Goal: Task Accomplishment & Management: Use online tool/utility

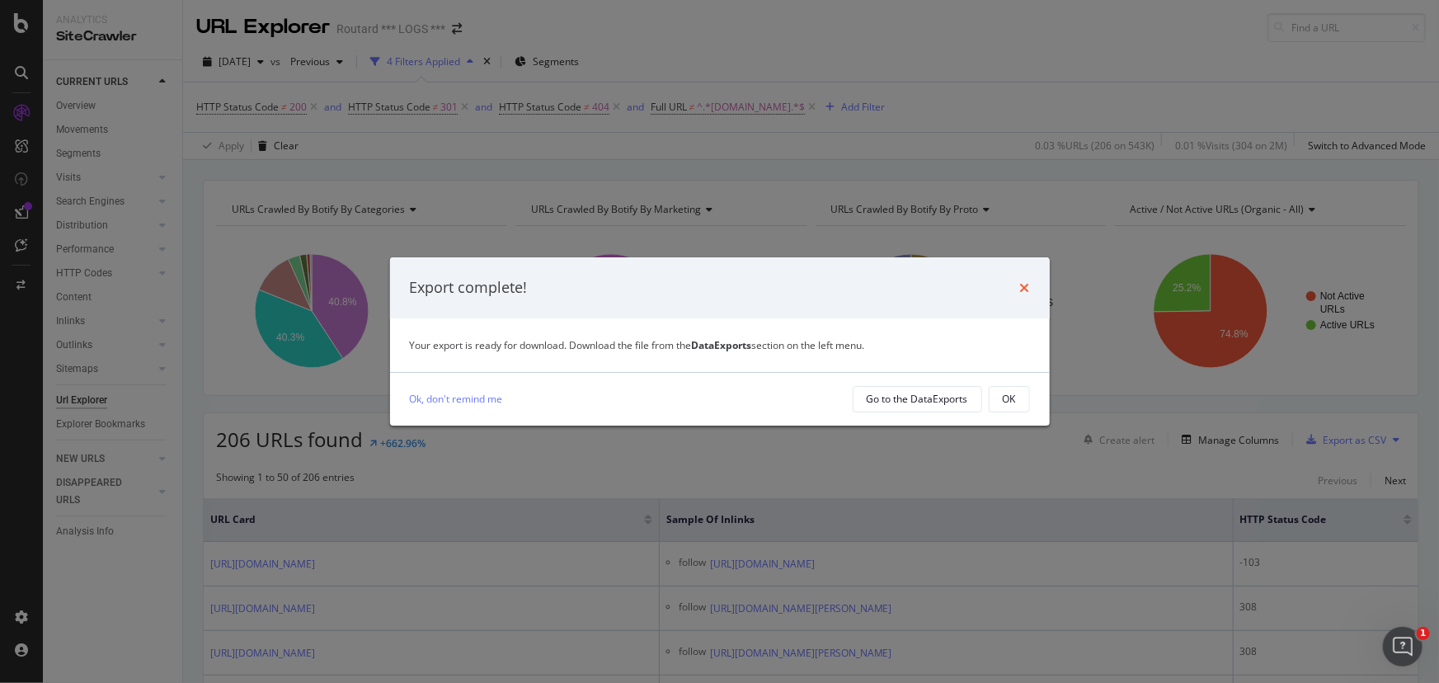
click at [1026, 287] on icon "times" at bounding box center [1025, 287] width 10 height 13
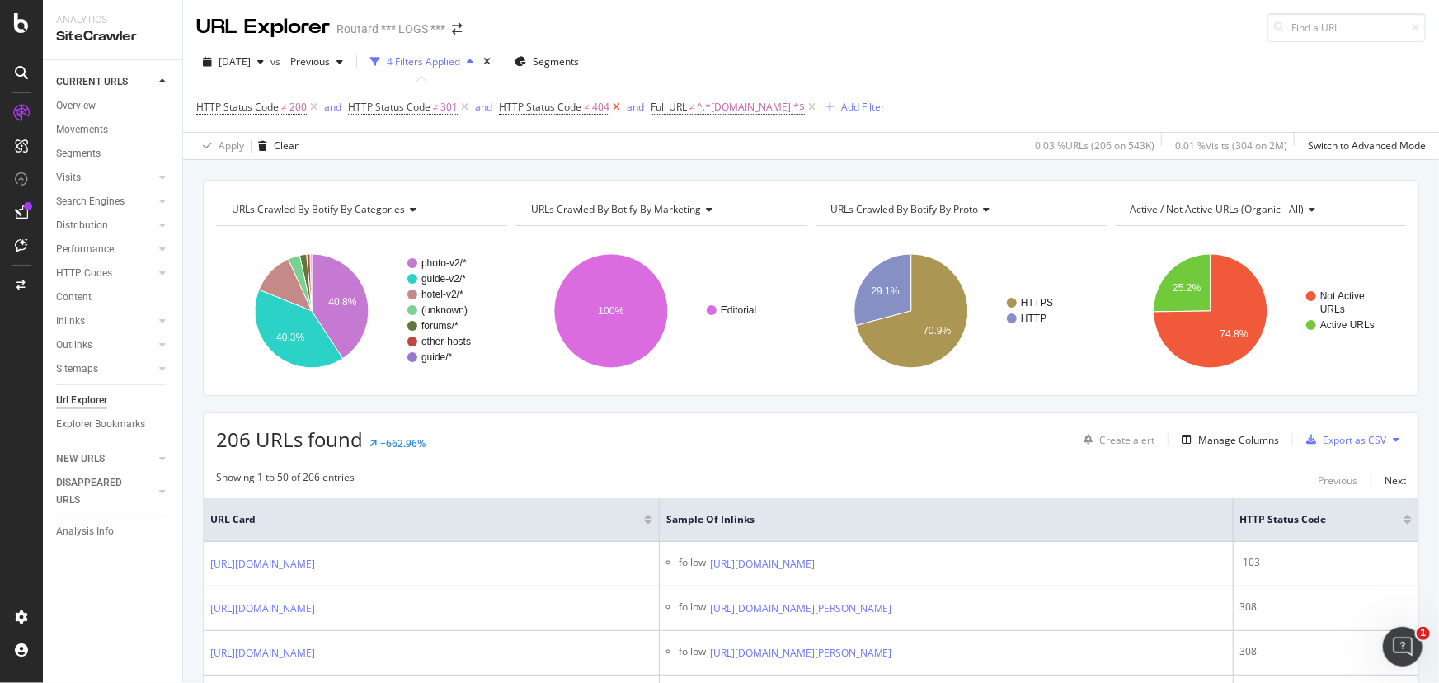
click at [613, 106] on icon at bounding box center [616, 107] width 14 height 16
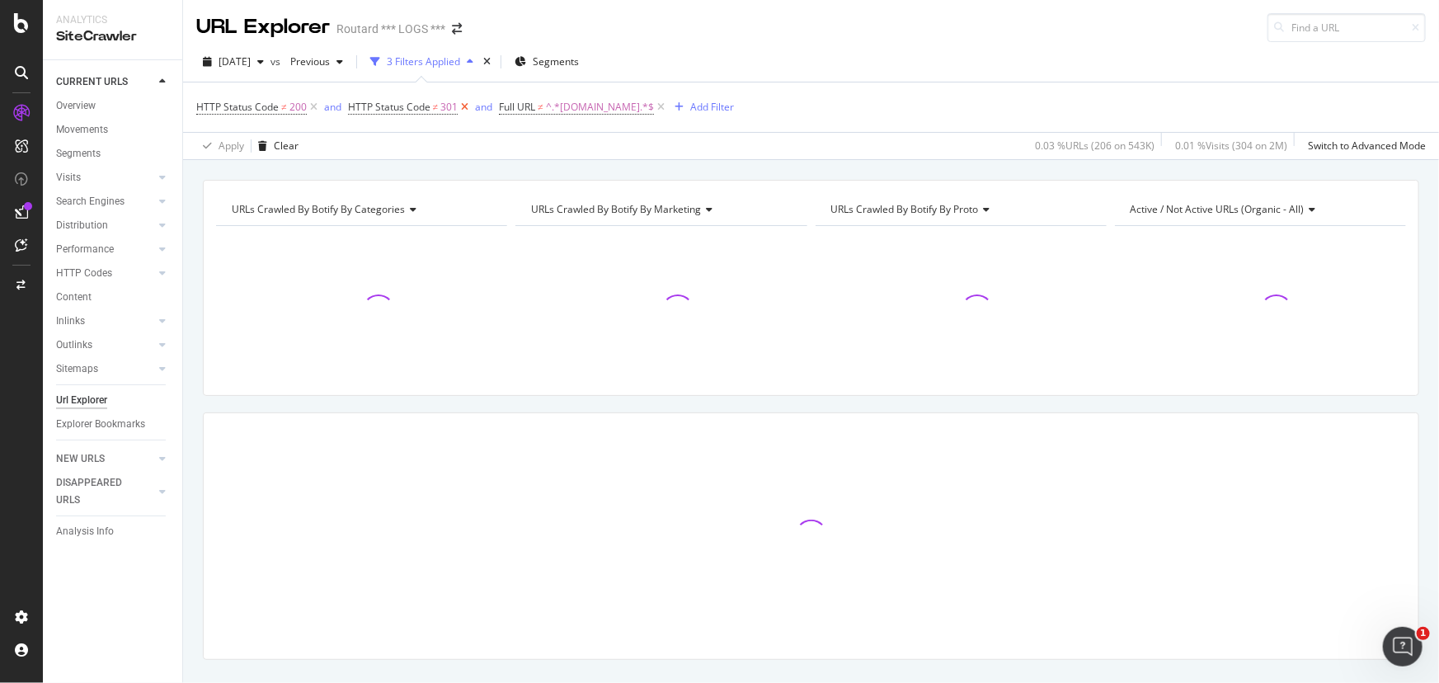
click at [464, 106] on icon at bounding box center [465, 107] width 14 height 16
click at [248, 107] on span "HTTP Status Code" at bounding box center [237, 107] width 82 height 14
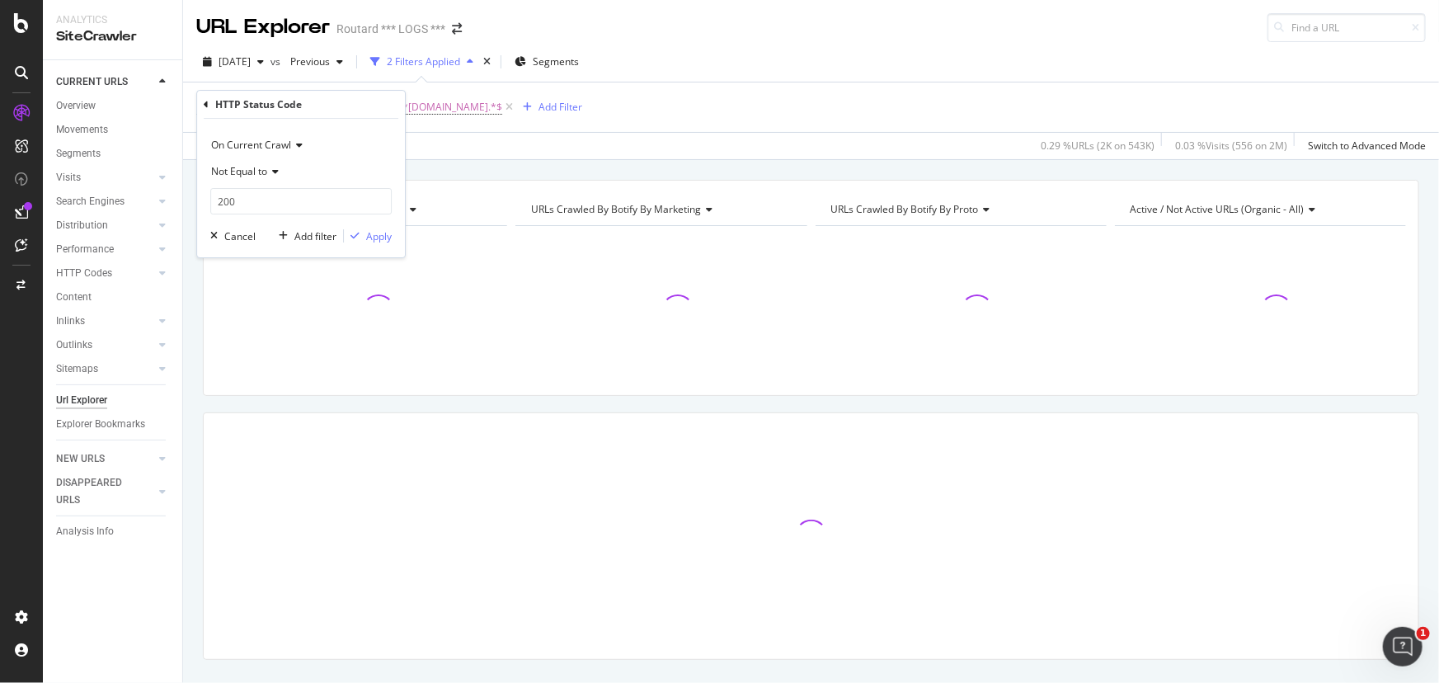
click at [271, 171] on icon at bounding box center [273, 172] width 12 height 10
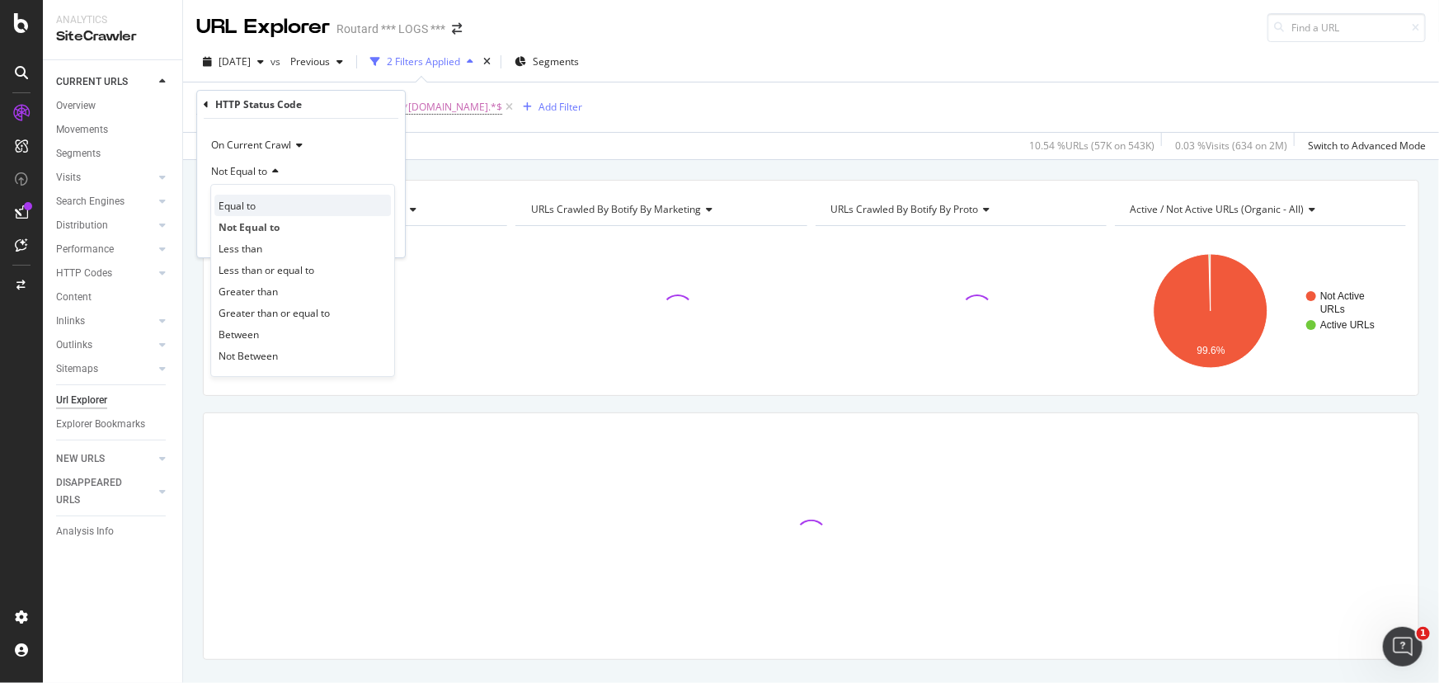
click at [264, 207] on div "Equal to" at bounding box center [302, 205] width 176 height 21
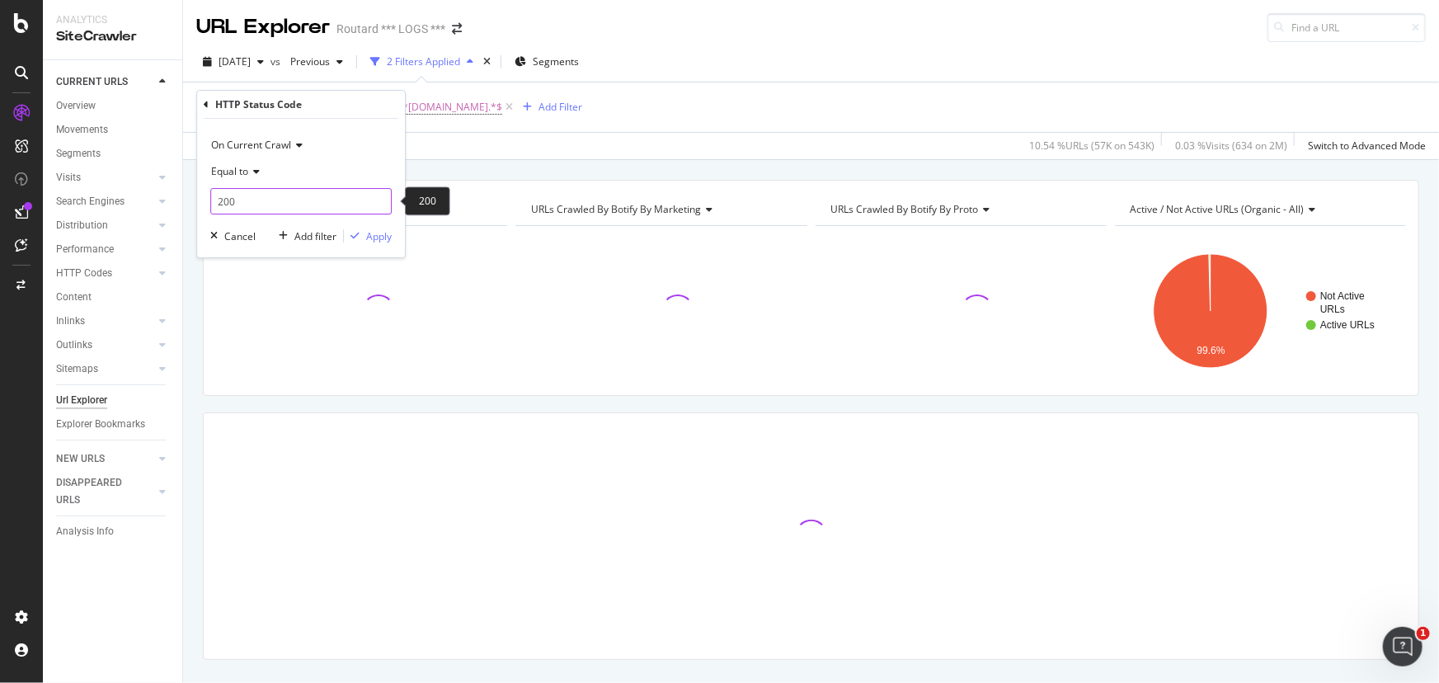
click at [265, 204] on input "200" at bounding box center [300, 201] width 181 height 26
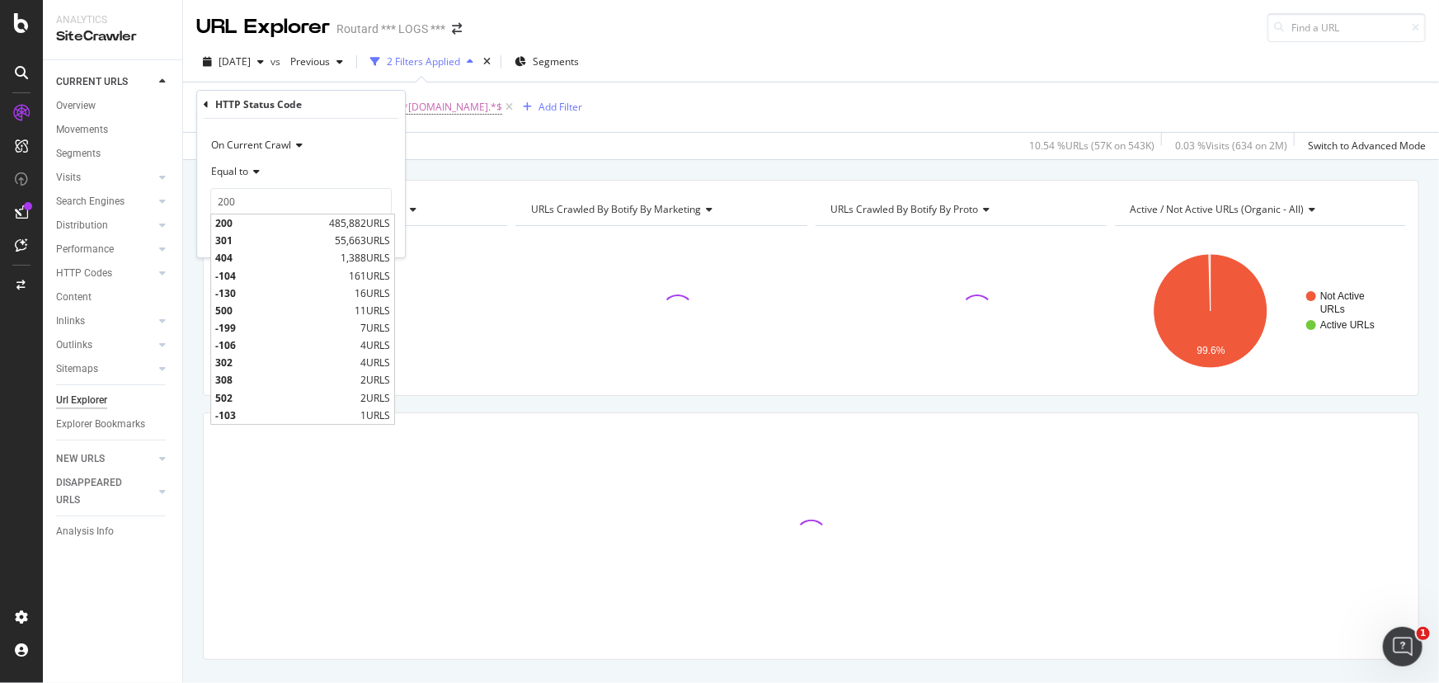
click at [232, 256] on span "404" at bounding box center [275, 258] width 121 height 14
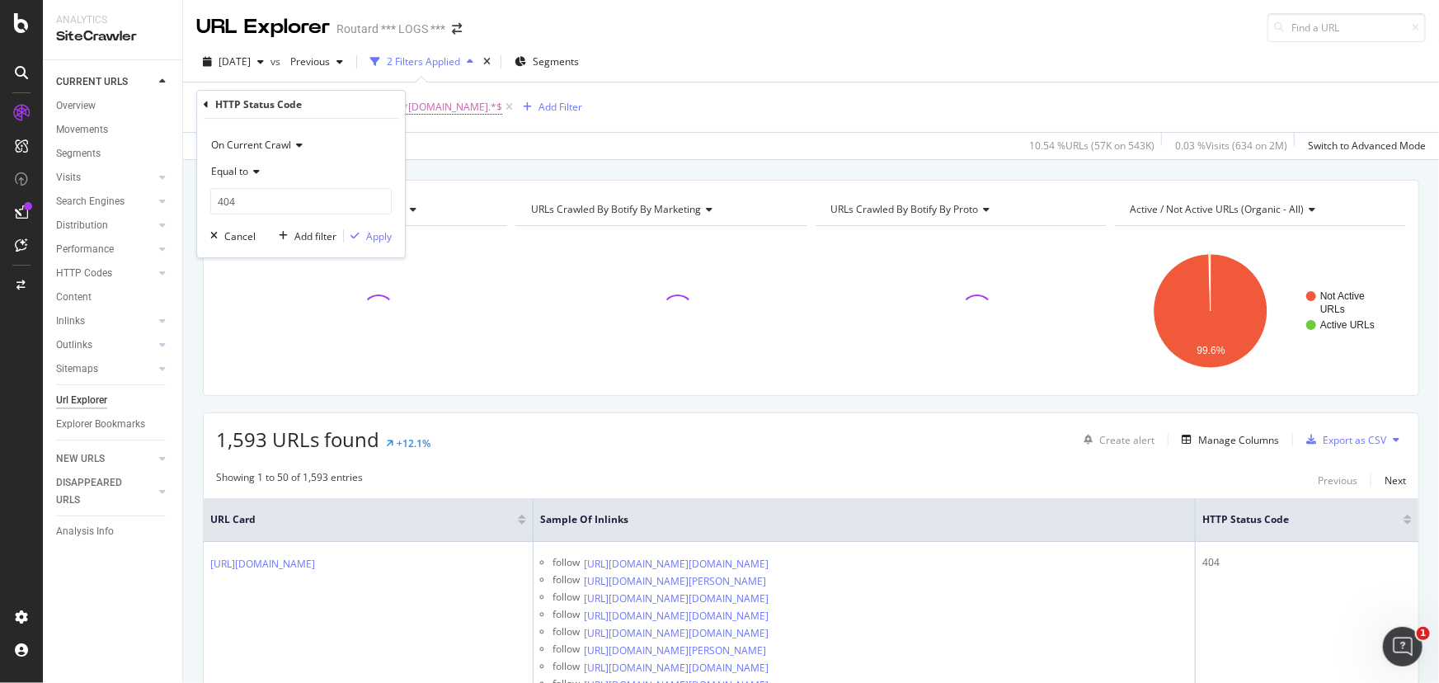
type input "404"
click at [382, 235] on div "Apply" at bounding box center [379, 236] width 26 height 14
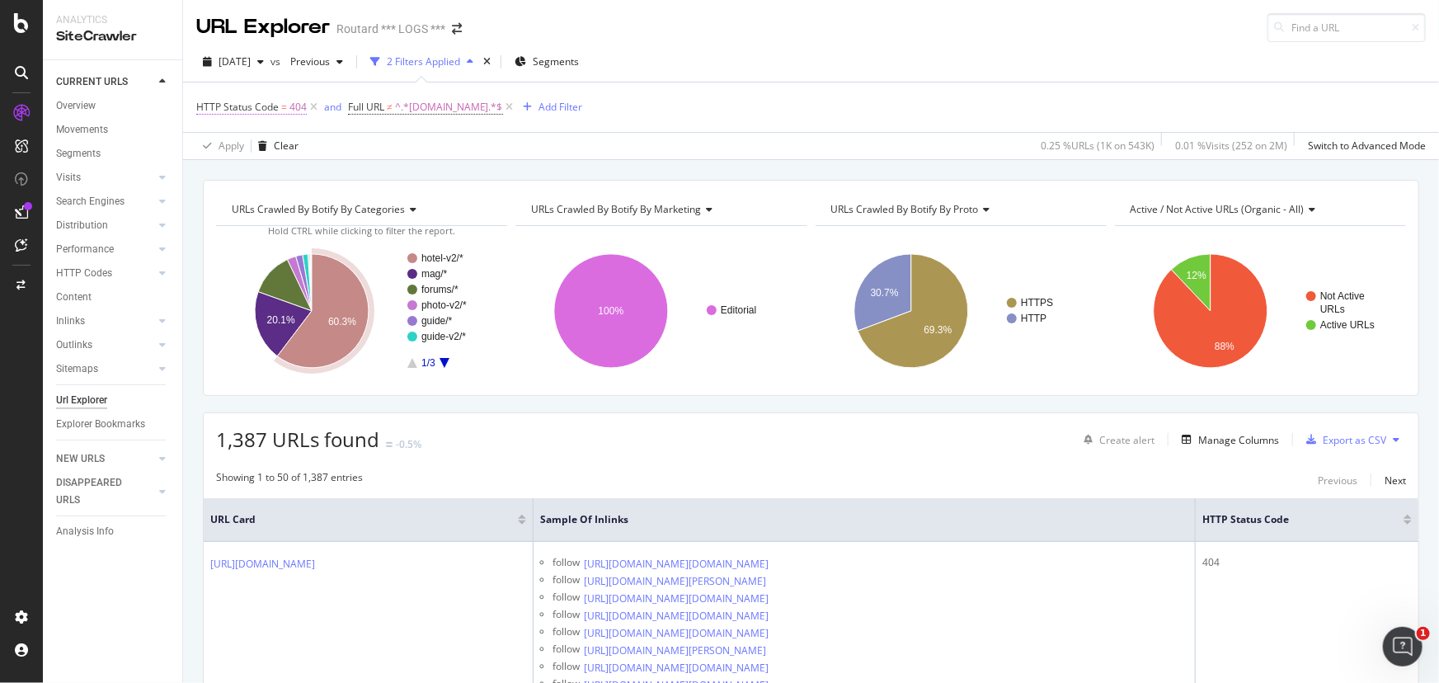
click at [279, 107] on span "HTTP Status Code = 404" at bounding box center [251, 107] width 110 height 15
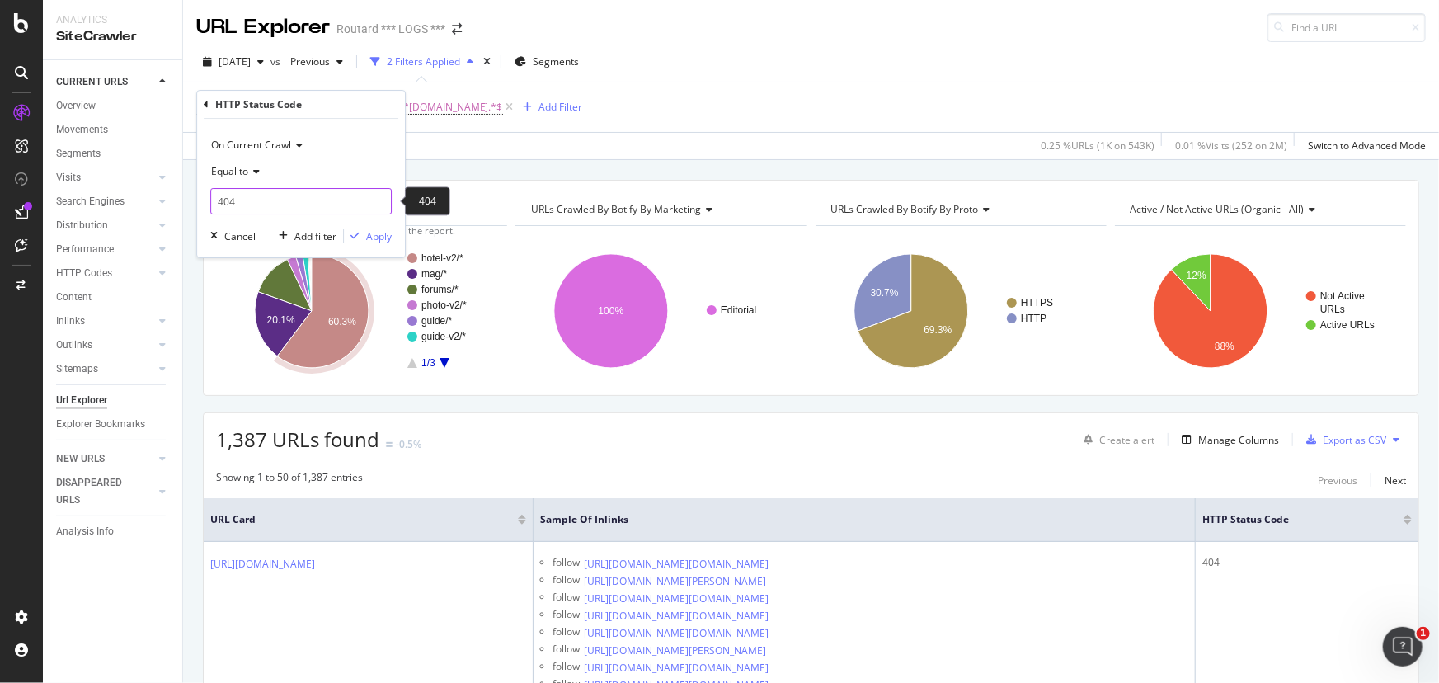
click at [268, 210] on input "404" at bounding box center [300, 201] width 181 height 26
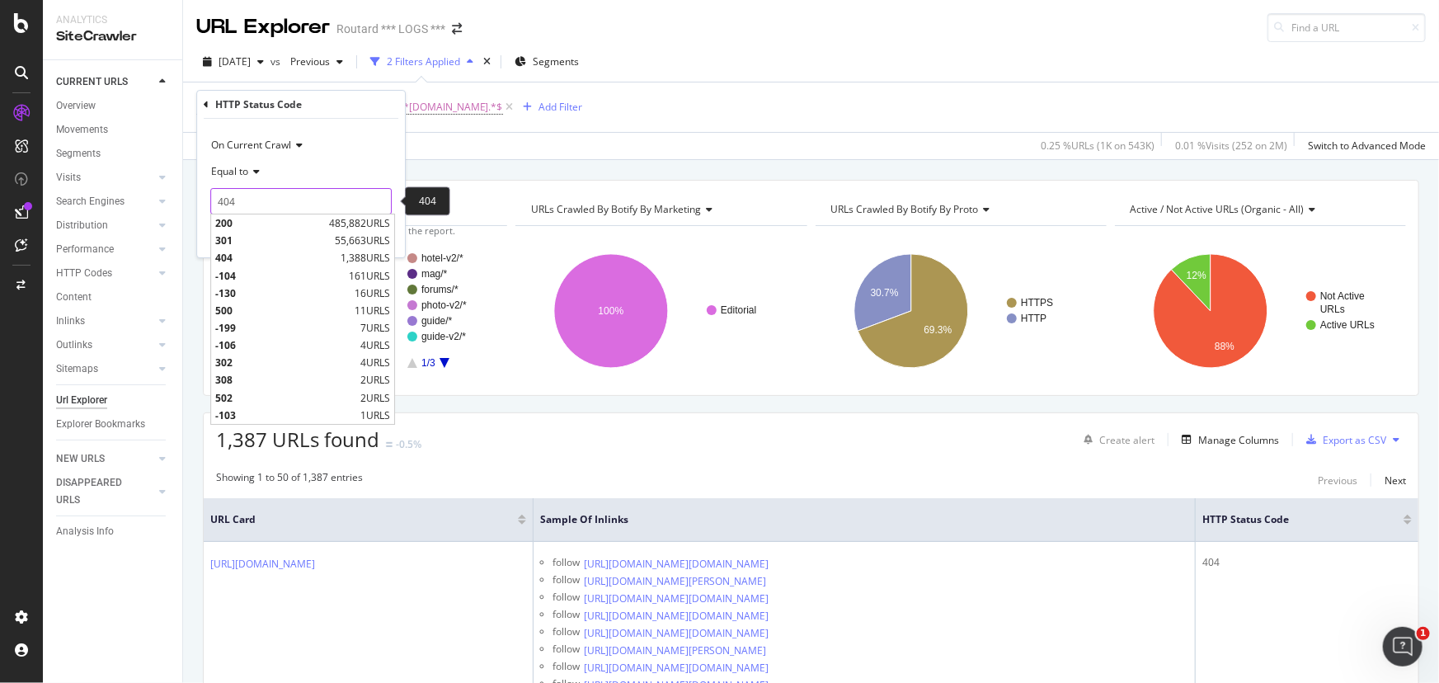
click at [268, 210] on input "404" at bounding box center [300, 201] width 181 height 26
click at [462, 157] on div "Apply Clear 0.25 % URLs ( 1K on 543K ) 0.01 % Visits ( 252 on 2M ) Switch to Ad…" at bounding box center [811, 145] width 1256 height 27
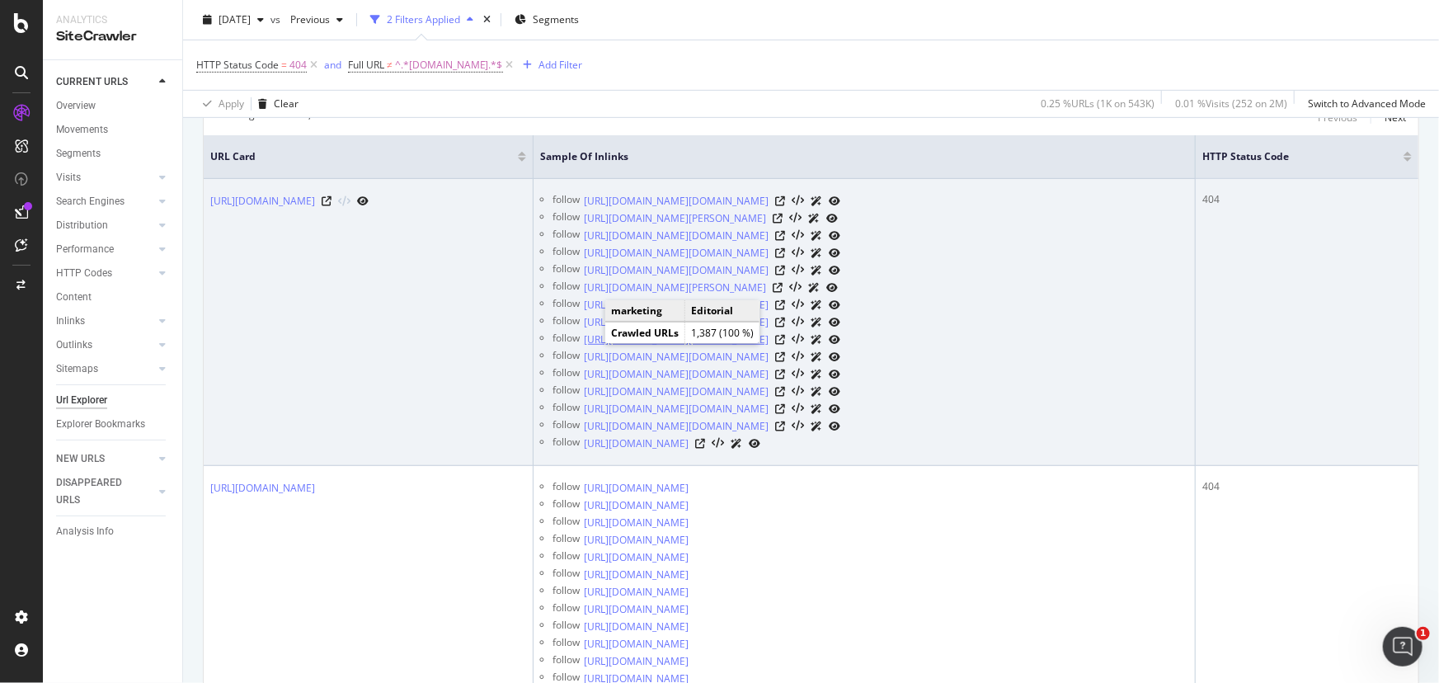
scroll to position [374, 0]
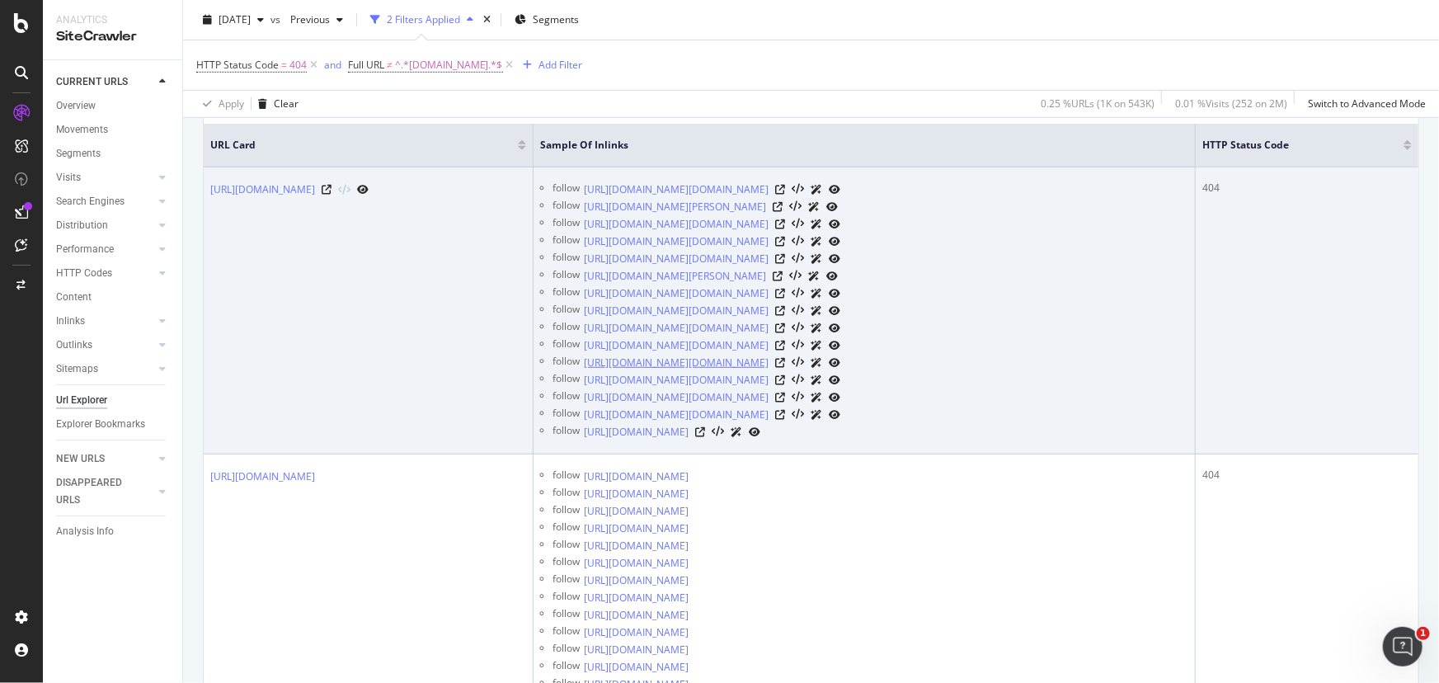
click at [744, 371] on link "[URL][DOMAIN_NAME][DOMAIN_NAME]" at bounding box center [676, 363] width 185 height 16
click at [775, 368] on icon at bounding box center [780, 363] width 10 height 10
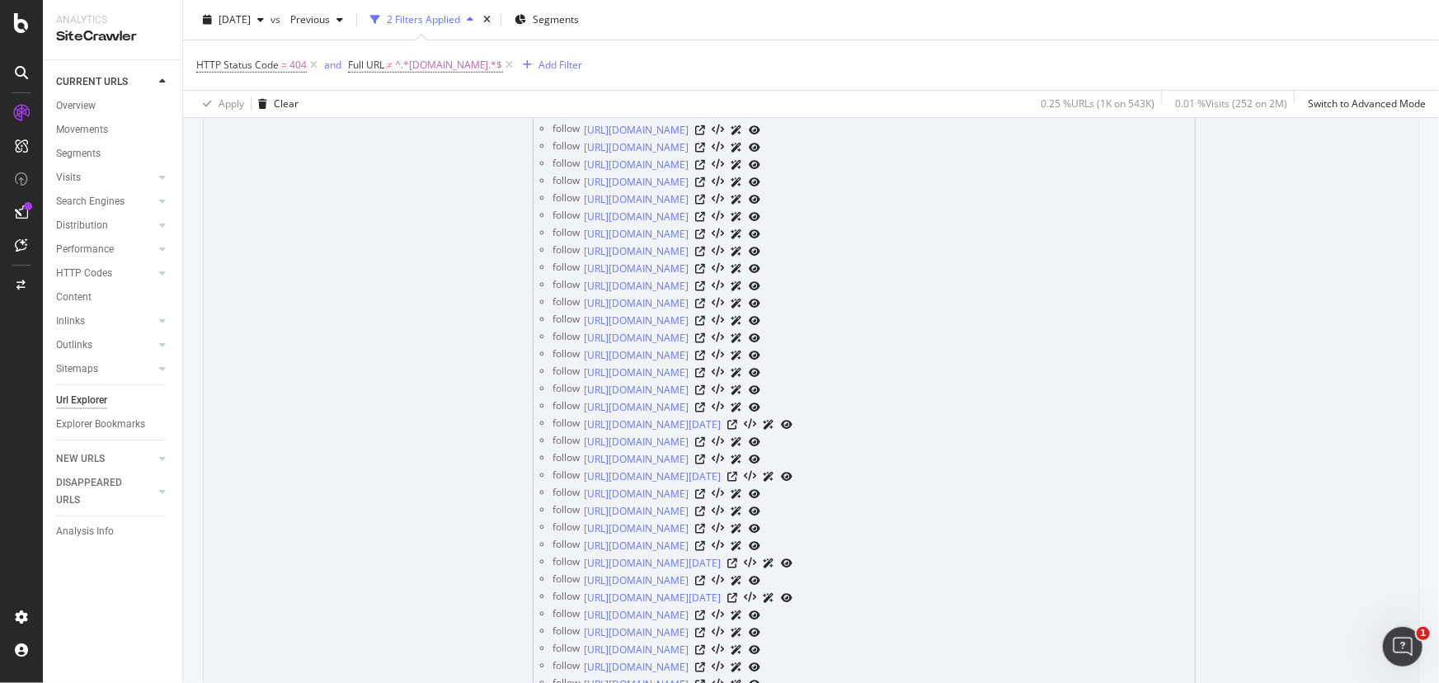
scroll to position [2923, 0]
click at [331, 82] on icon at bounding box center [327, 78] width 10 height 10
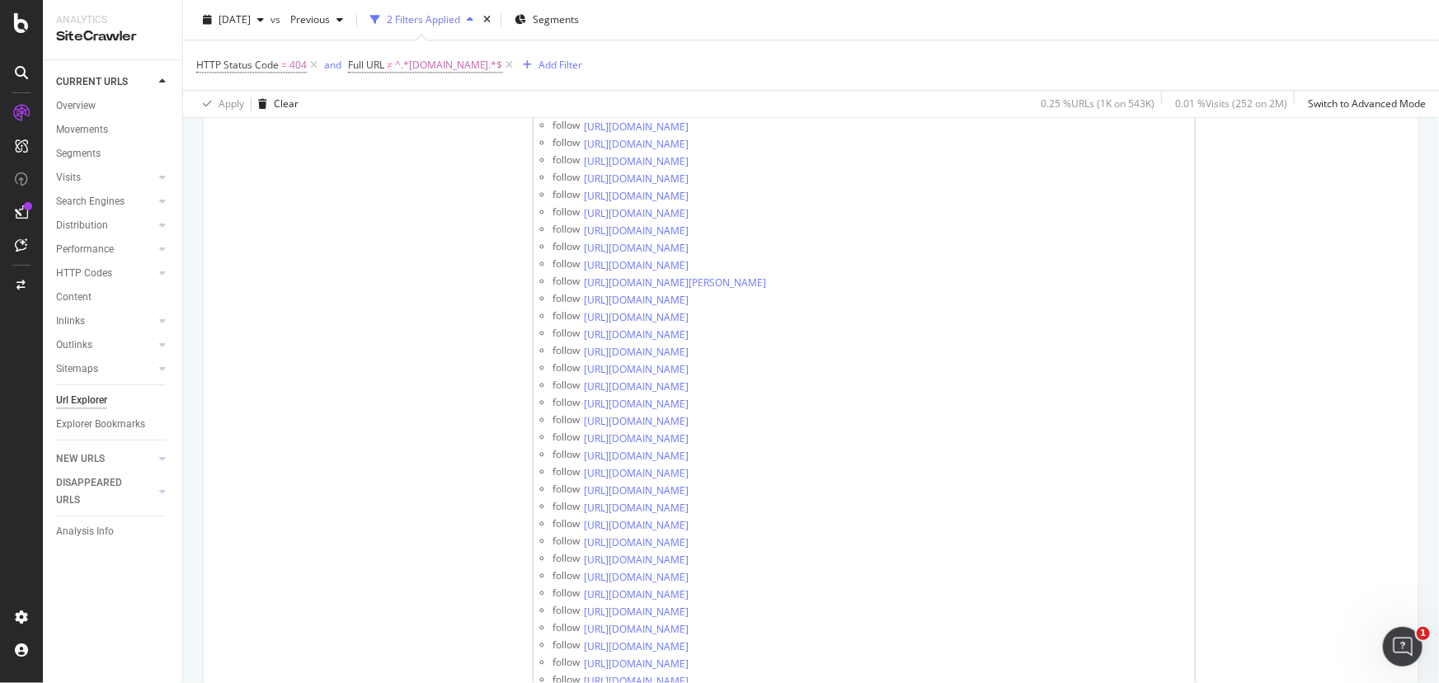
scroll to position [4872, 0]
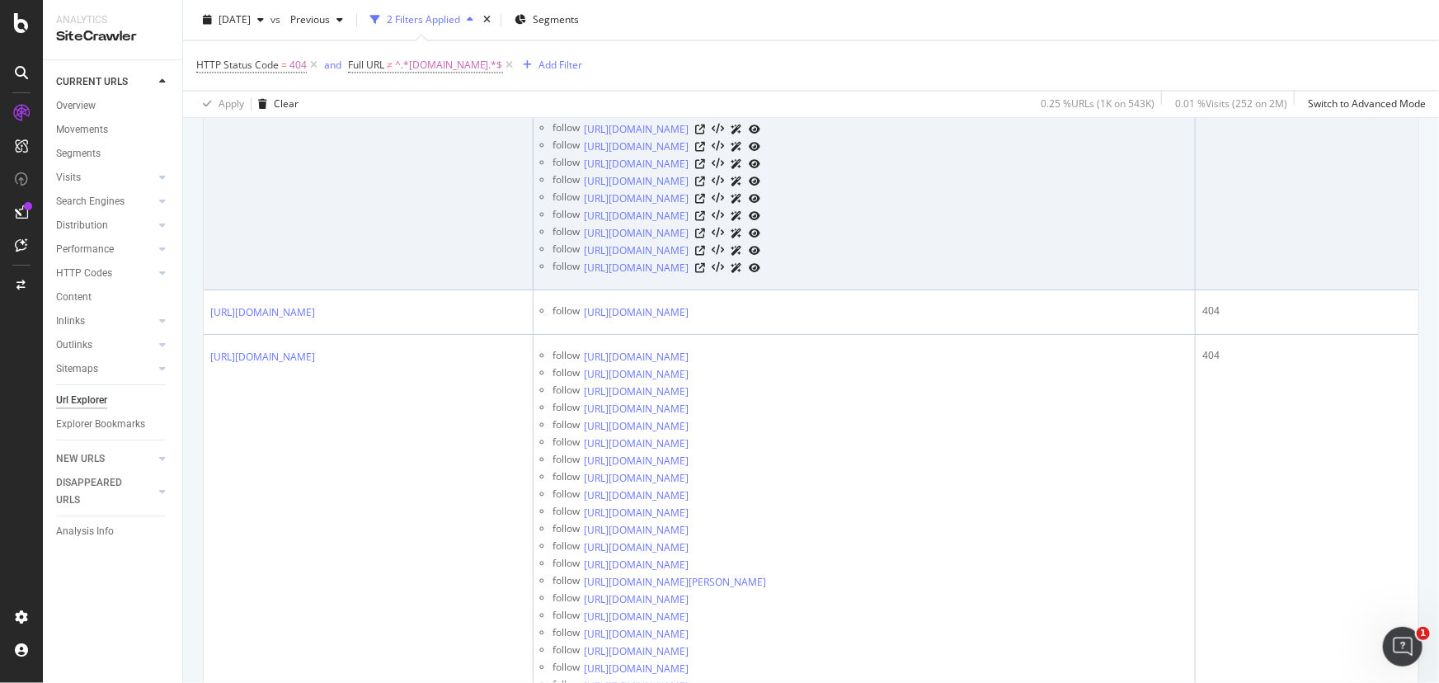
drag, startPoint x: 436, startPoint y: 387, endPoint x: 249, endPoint y: 367, distance: 188.2
click at [249, 290] on td "[URL][DOMAIN_NAME]" at bounding box center [369, 120] width 330 height 339
drag, startPoint x: 179, startPoint y: 337, endPoint x: 242, endPoint y: 359, distance: 67.3
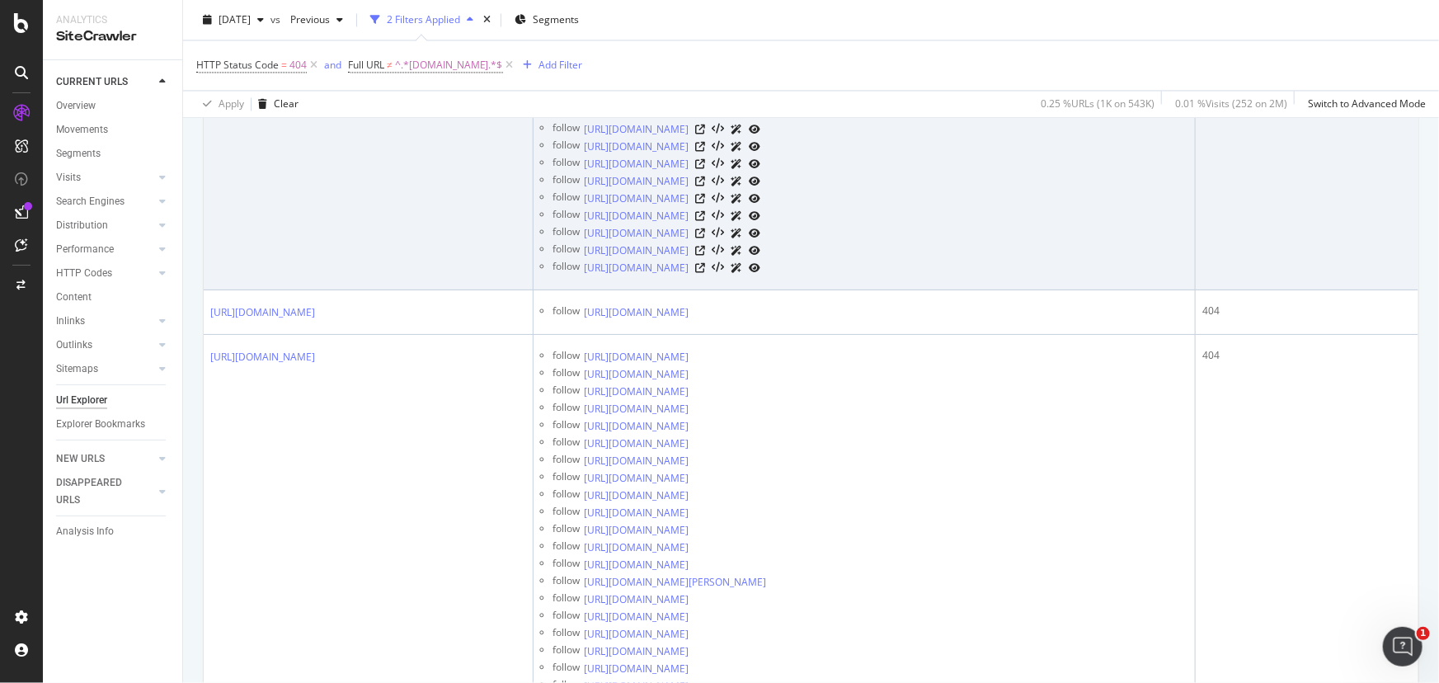
click at [242, 359] on div "Analytics SiteCrawler CURRENT URLS Overview Movements Segments Visits Analysis …" at bounding box center [741, 341] width 1396 height 683
click at [378, 290] on td "[URL][DOMAIN_NAME]" at bounding box center [369, 120] width 330 height 339
drag, startPoint x: 421, startPoint y: 432, endPoint x: 328, endPoint y: 352, distance: 122.8
click at [328, 290] on td "[URL][DOMAIN_NAME]" at bounding box center [369, 120] width 330 height 339
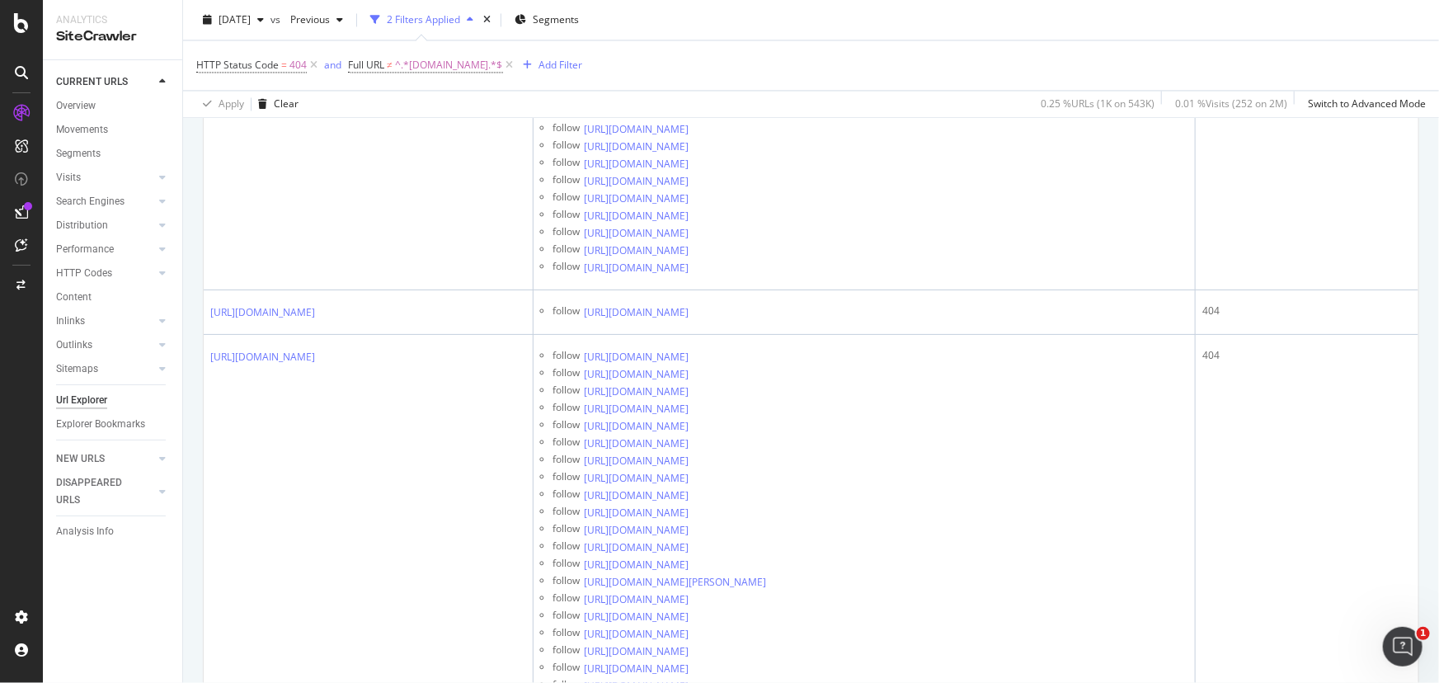
copy link "/mag_week_end/dest/iles_grecques.htm"
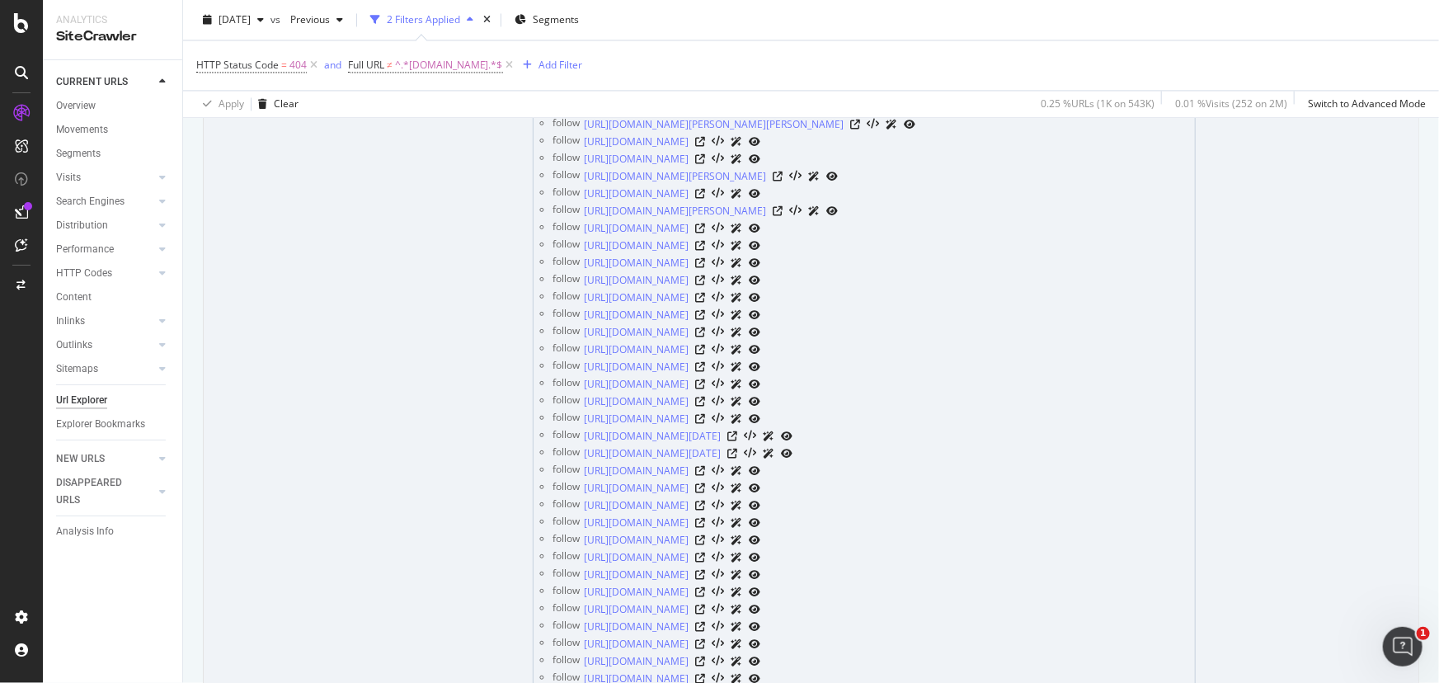
scroll to position [1199, 0]
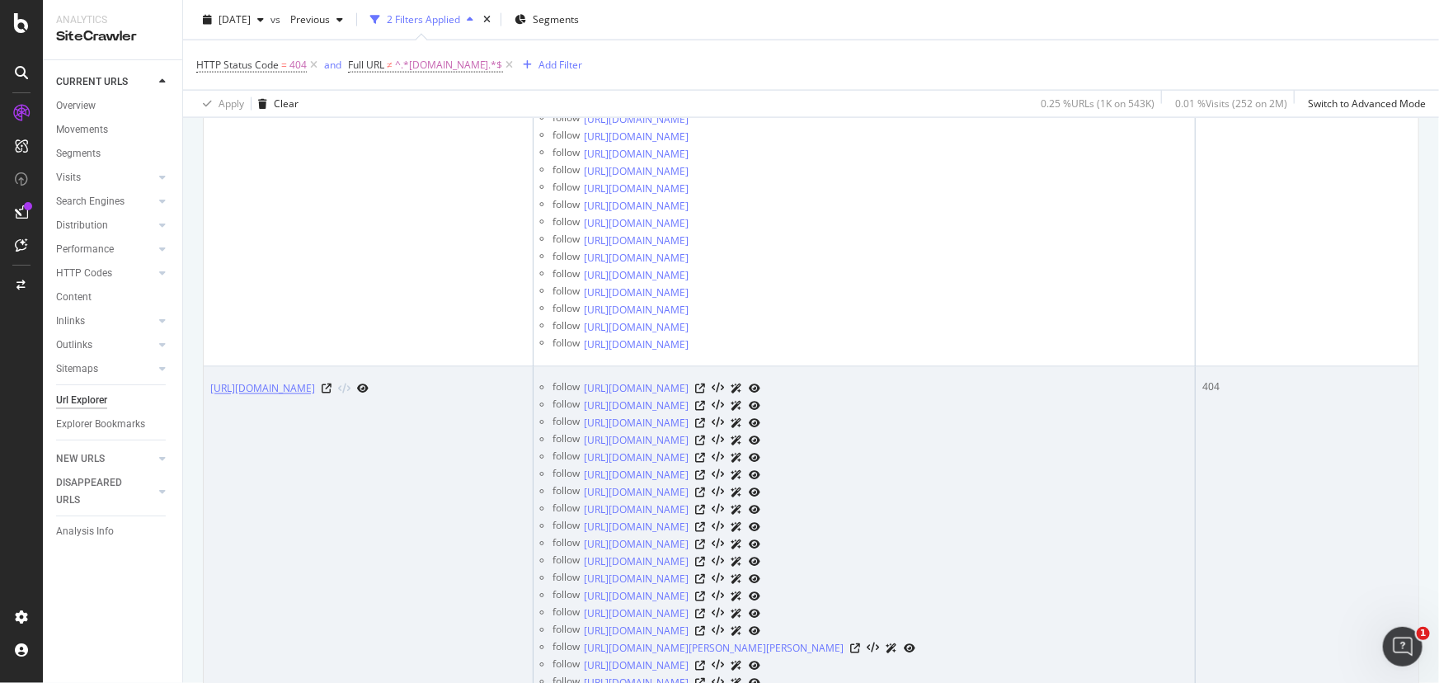
drag, startPoint x: 464, startPoint y: 497, endPoint x: 325, endPoint y: 467, distance: 142.5
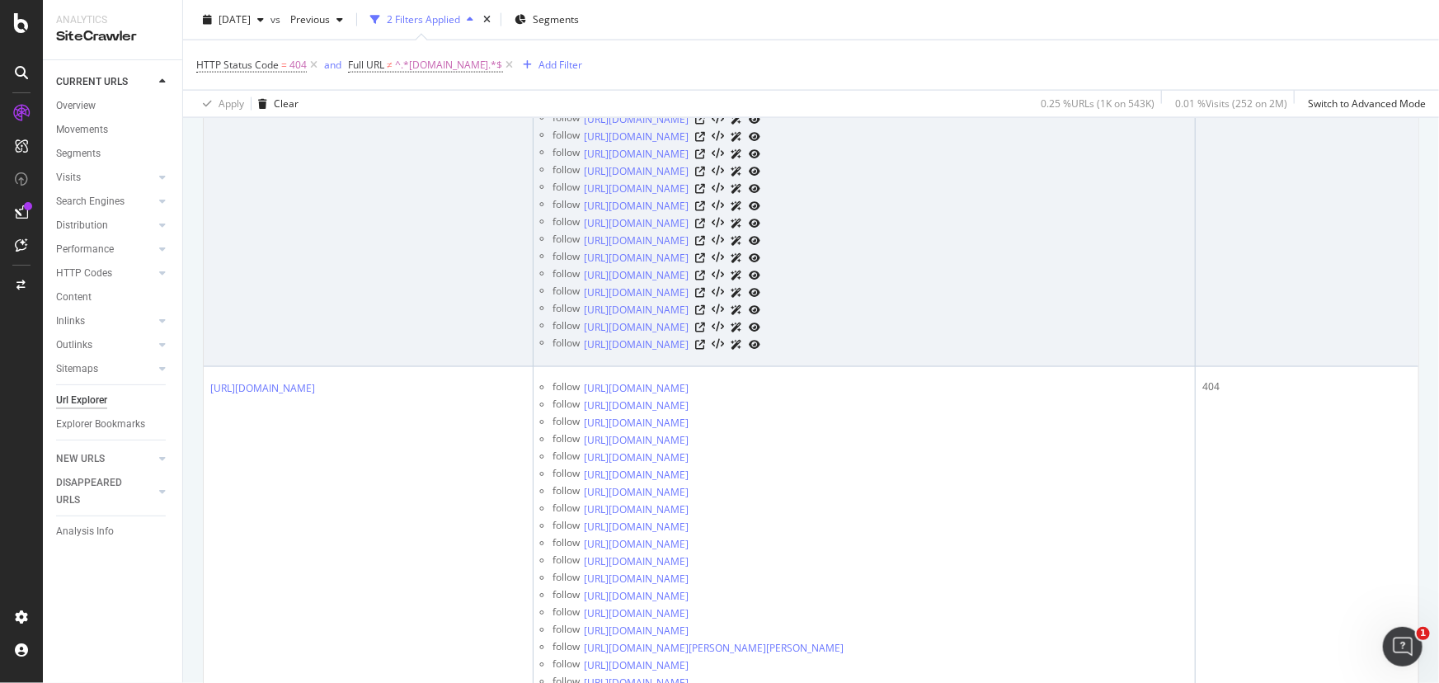
copy link "/mag_week_end/dest/canaries.htm"
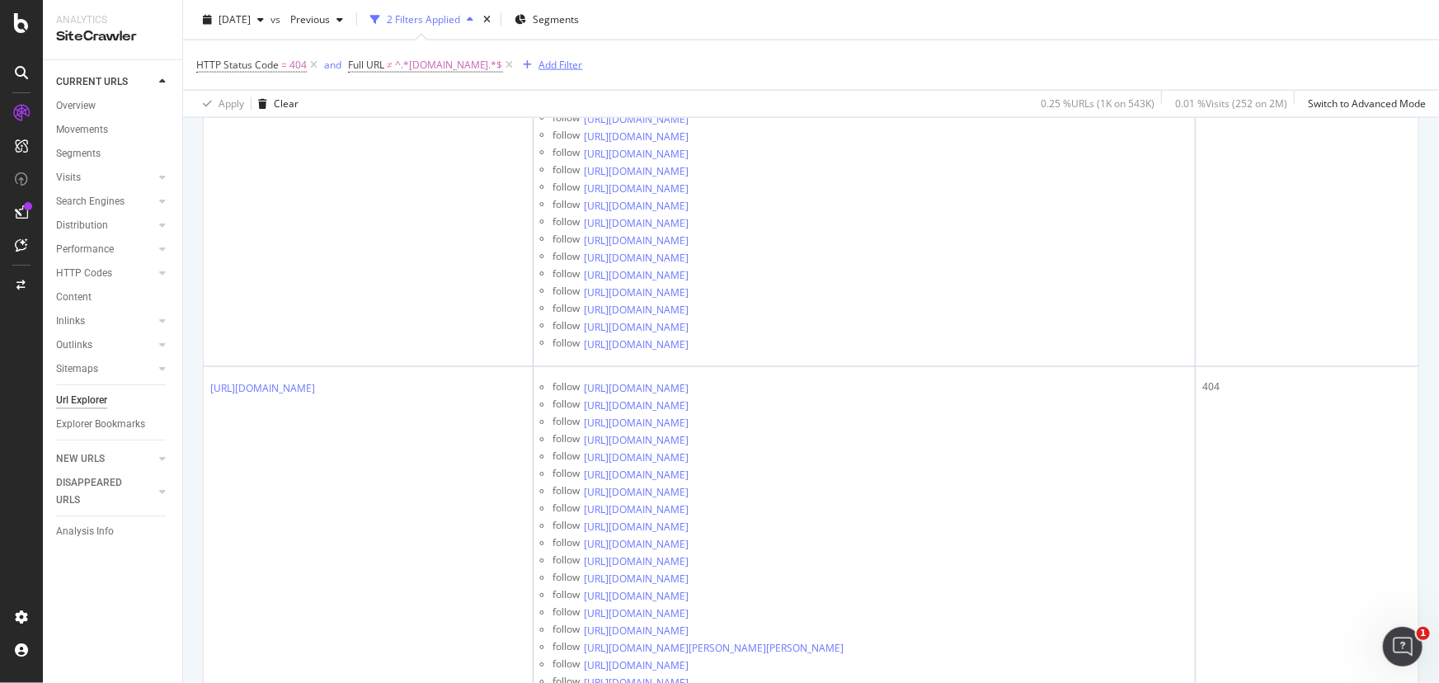
click at [577, 65] on div "Add Filter" at bounding box center [561, 65] width 44 height 14
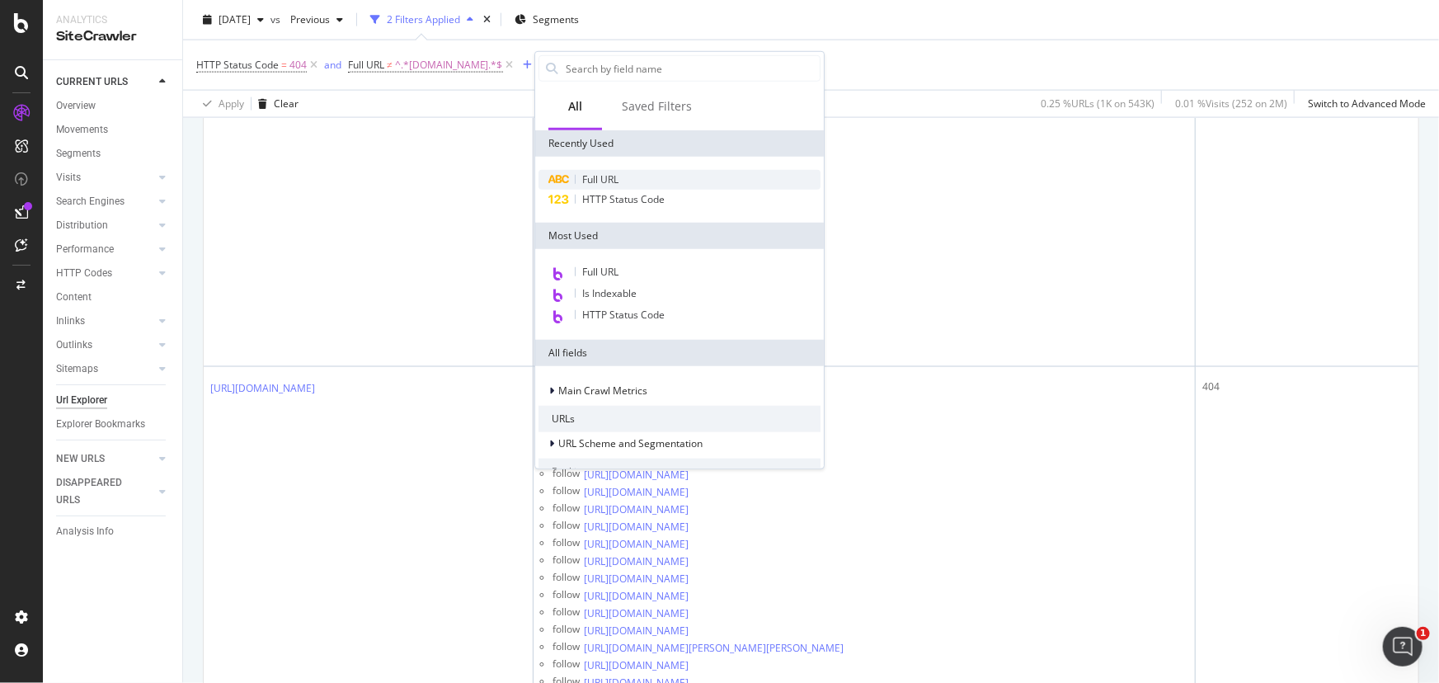
click at [609, 177] on span "Full URL" at bounding box center [600, 179] width 36 height 14
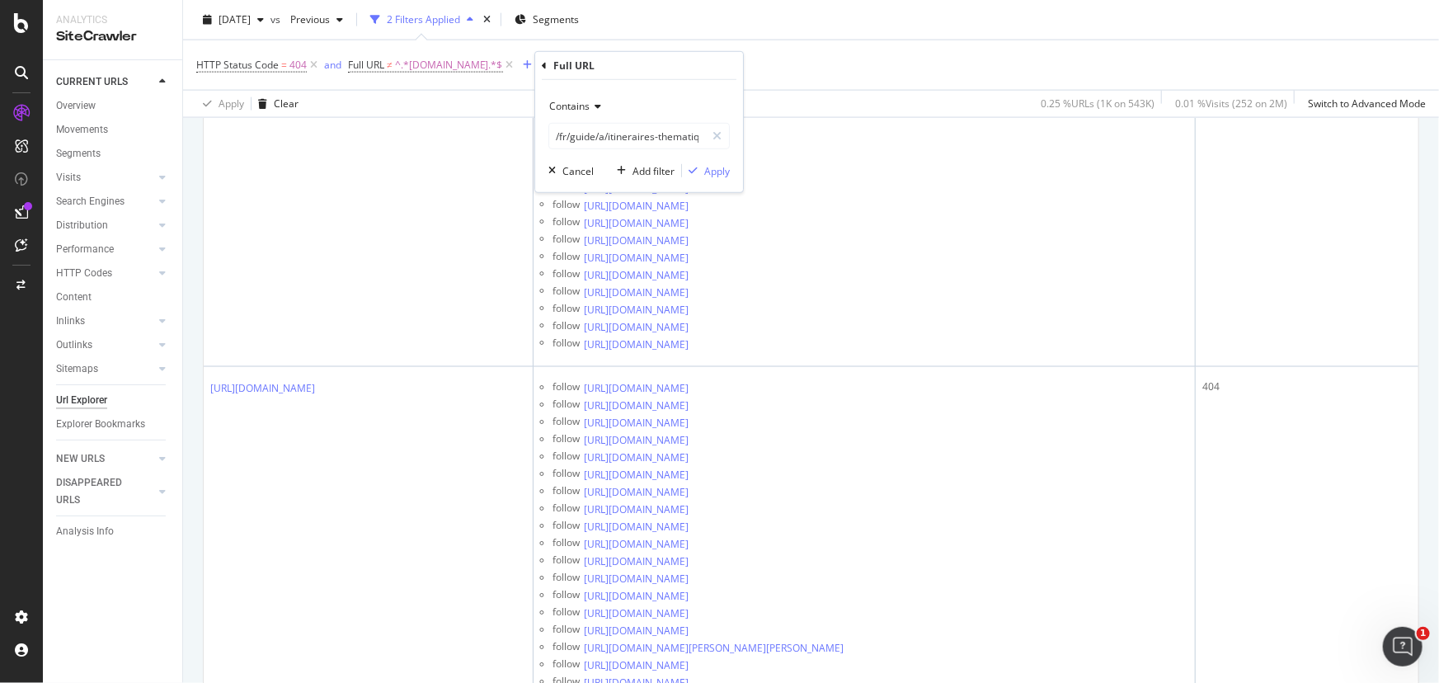
click at [576, 106] on span "Contains" at bounding box center [569, 106] width 40 height 14
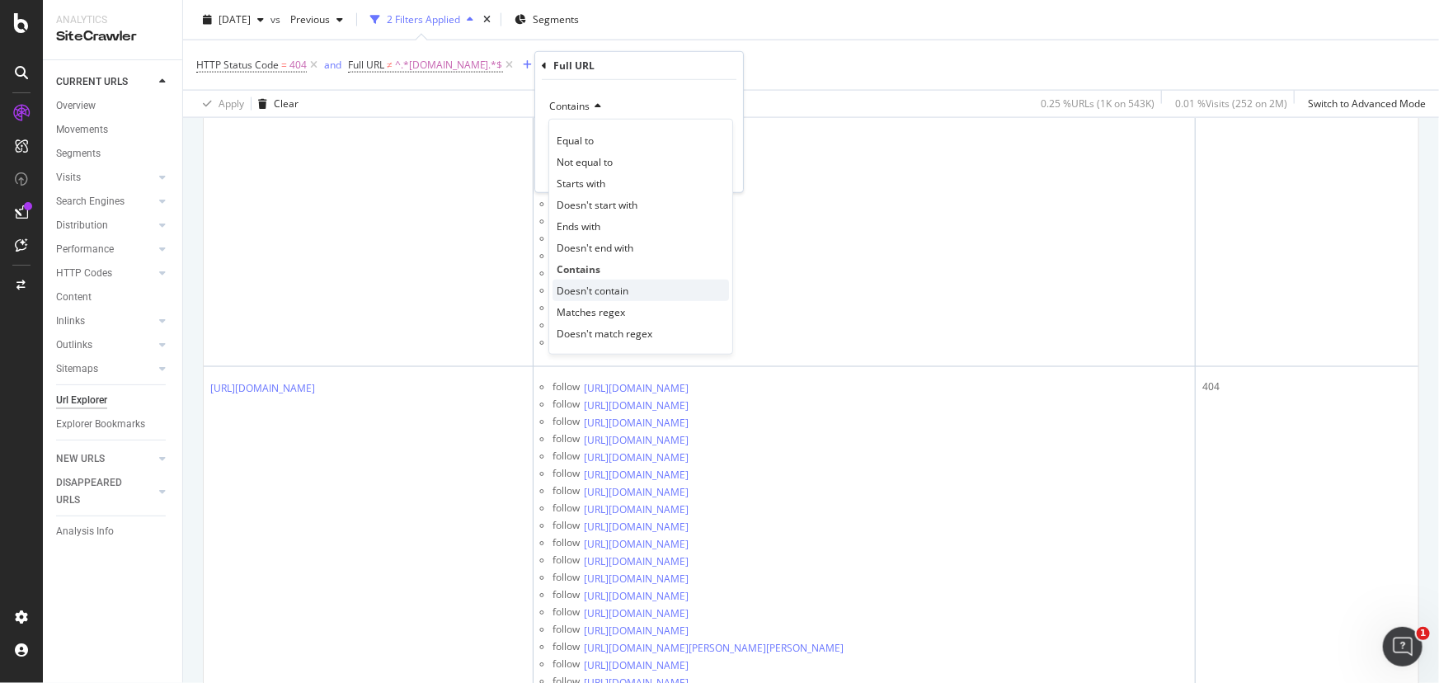
click at [599, 292] on span "Doesn't contain" at bounding box center [593, 290] width 72 height 14
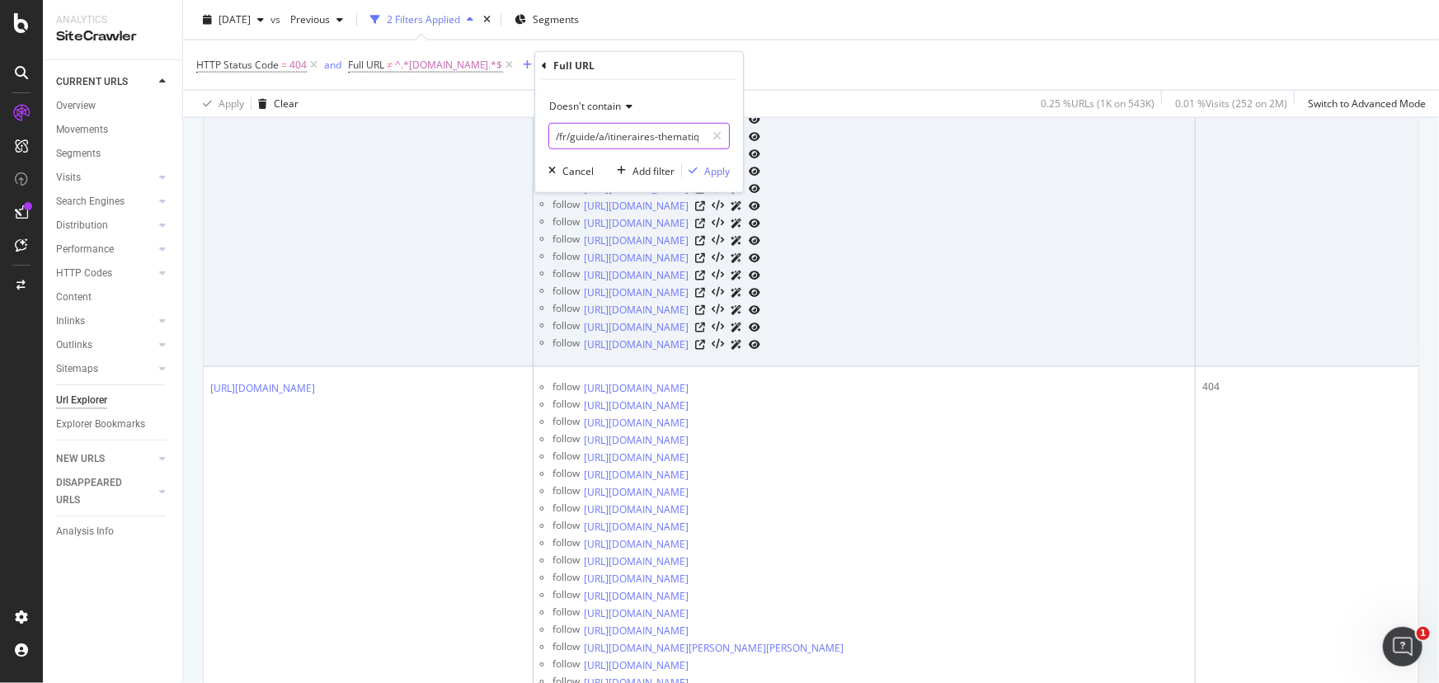
paste input "mag_week_end/dest/canaries.htm"
type input "/mag_week_end/dest/canaries.htm"
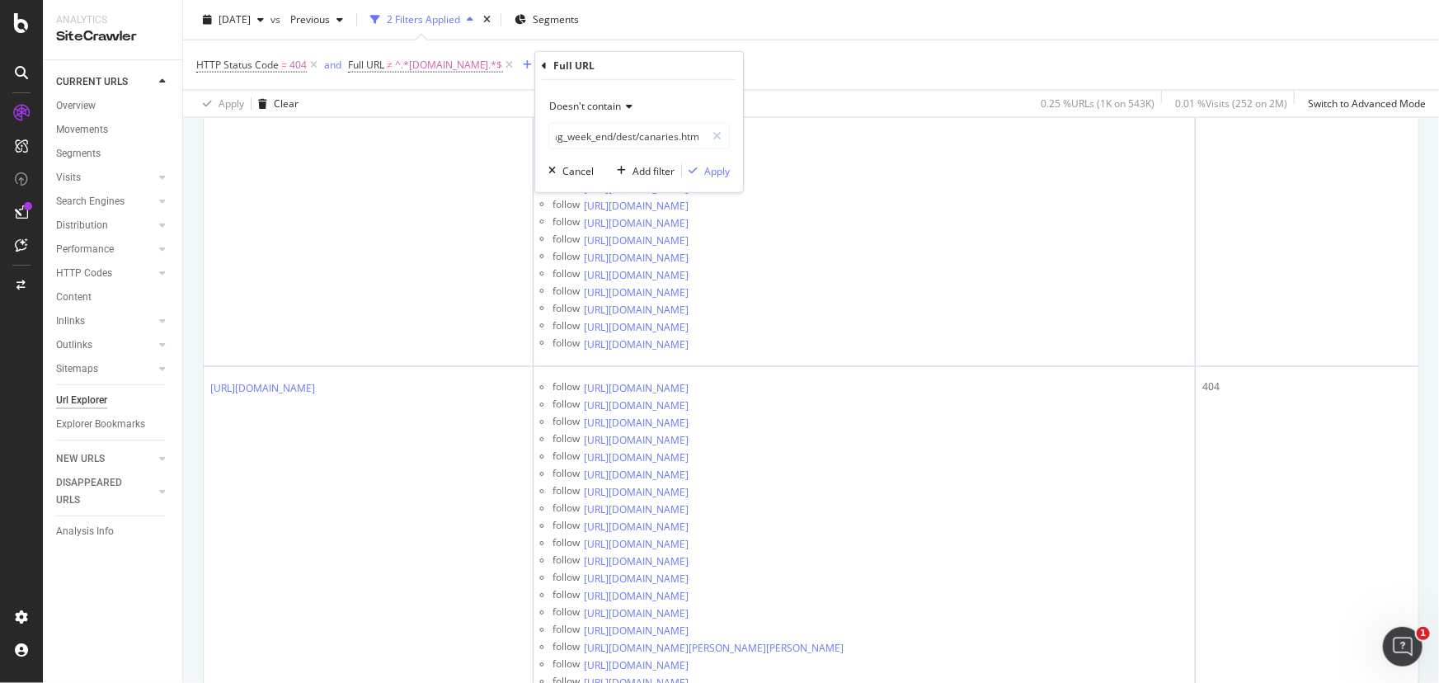
click at [902, 77] on div "HTTP Status Code = 404 and Full URL ≠ ^.*[DOMAIN_NAME].*$ Add Filter" at bounding box center [810, 64] width 1229 height 49
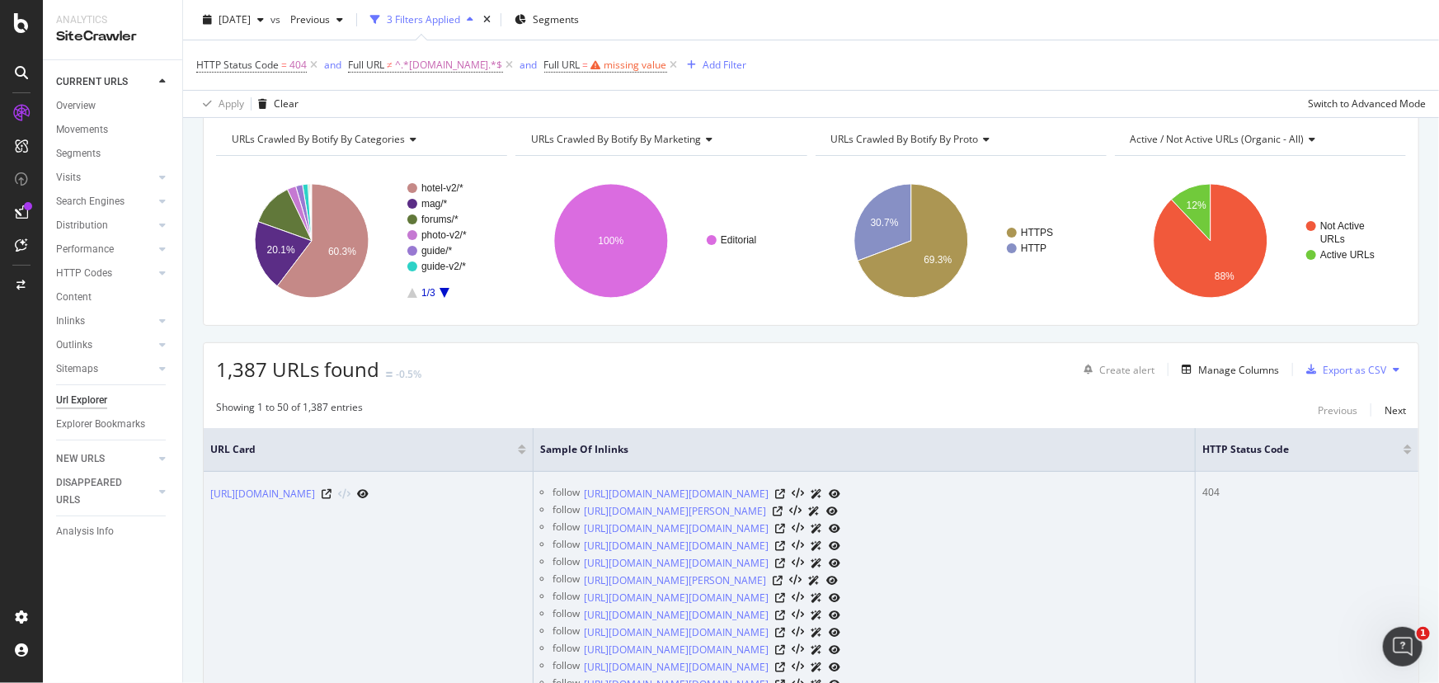
scroll to position [0, 0]
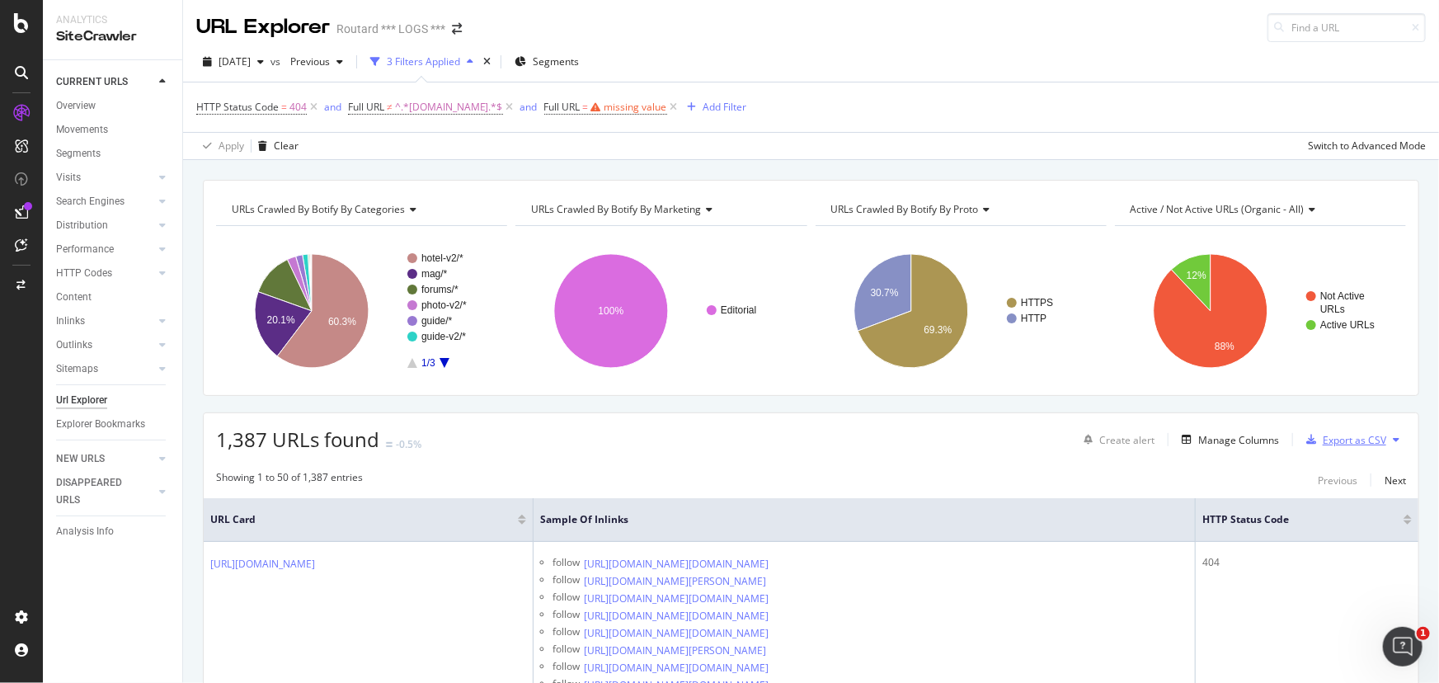
click at [1364, 444] on div "Export as CSV" at bounding box center [1353, 440] width 63 height 14
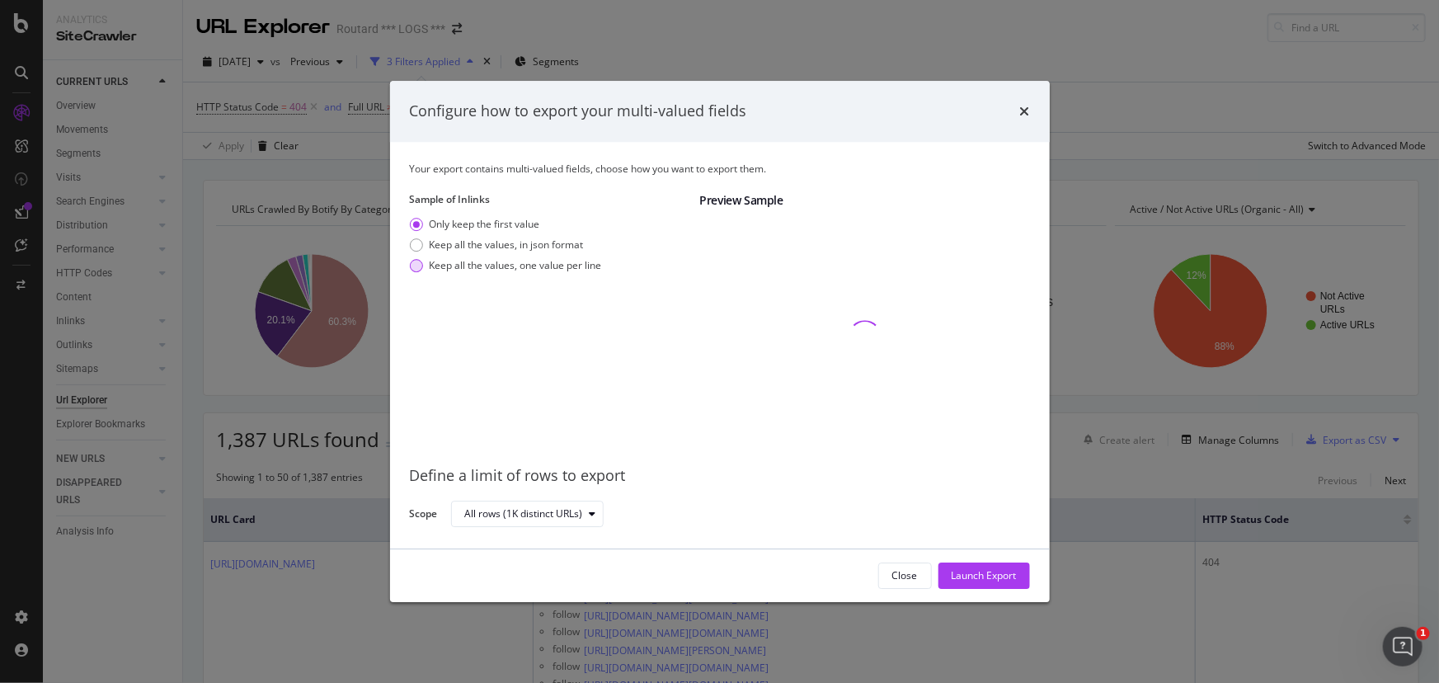
click at [472, 263] on div "Keep all the values, one value per line" at bounding box center [516, 265] width 172 height 14
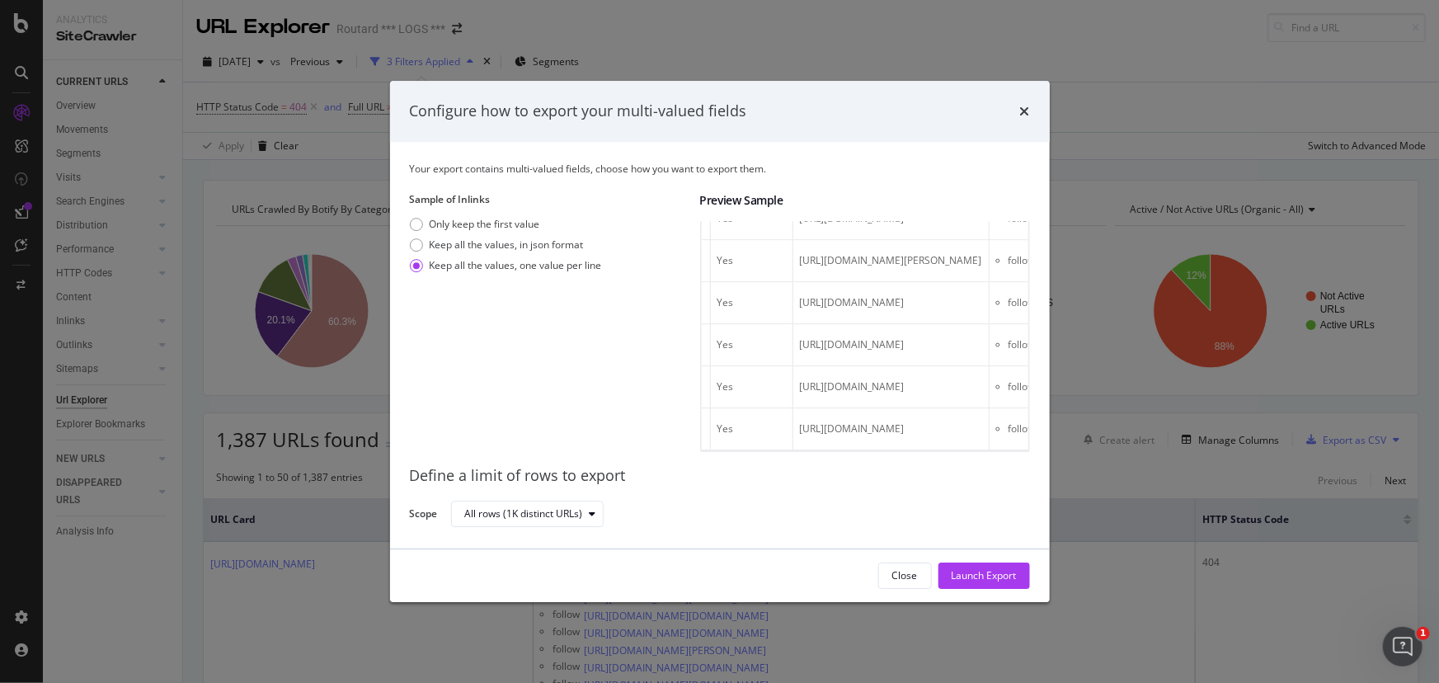
scroll to position [0, 185]
click at [984, 579] on div "Launch Export" at bounding box center [983, 575] width 65 height 14
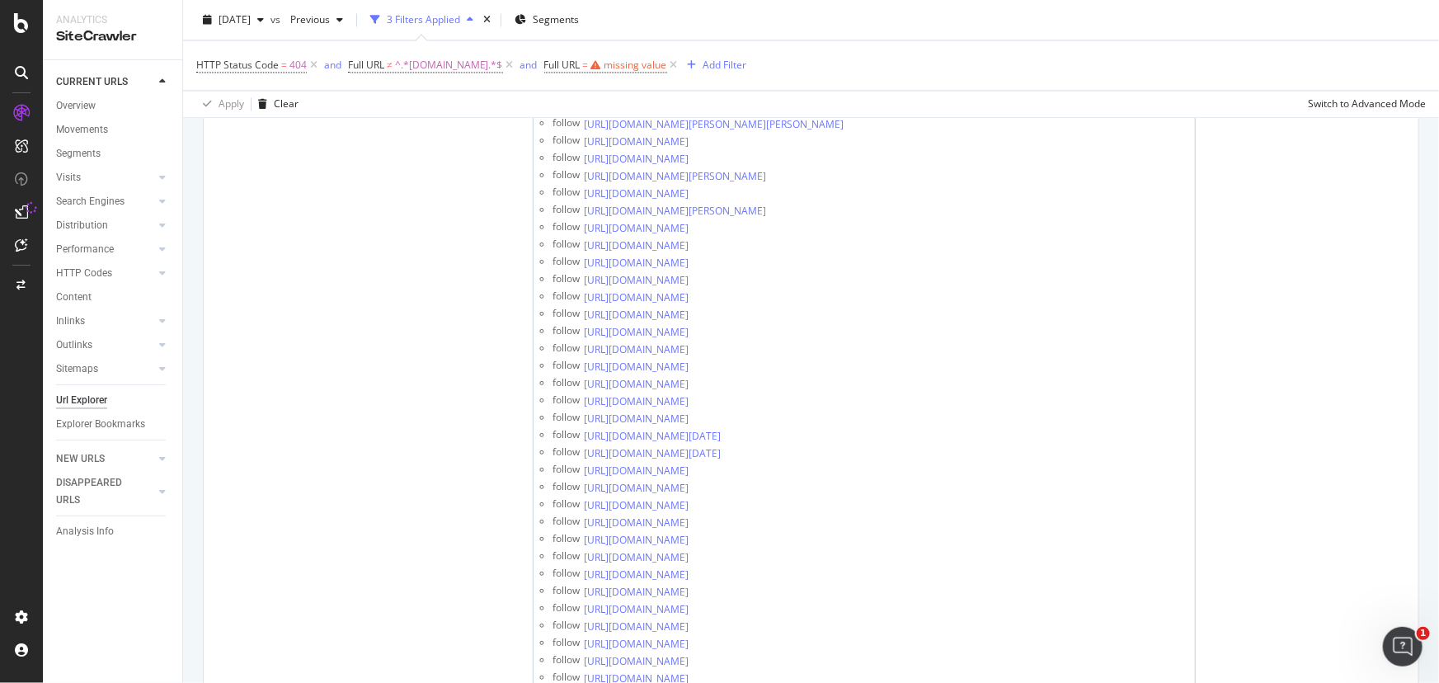
scroll to position [2323, 0]
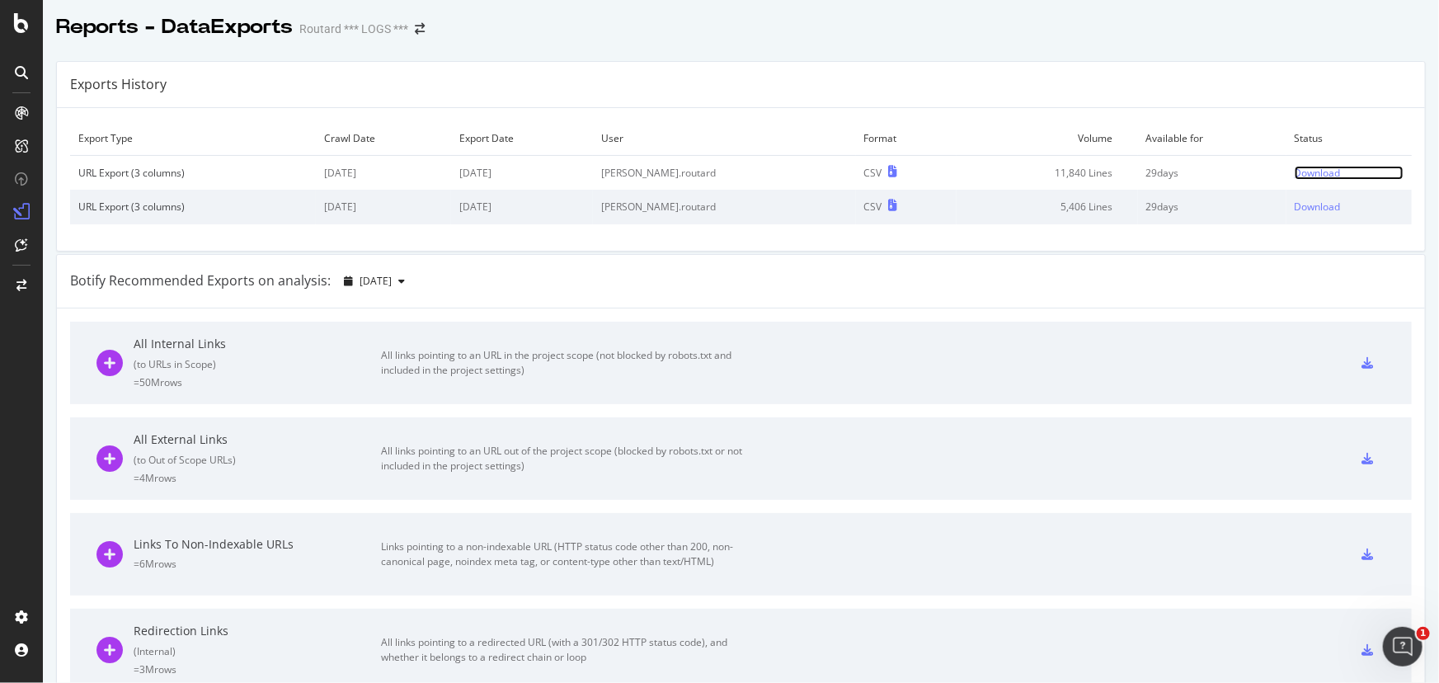
click at [1303, 173] on div "Download" at bounding box center [1317, 173] width 46 height 14
